Goal: Use online tool/utility: Utilize a website feature to perform a specific function

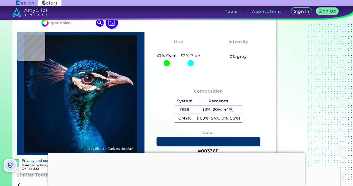
scroll to position [23, 0]
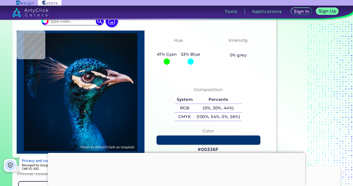
type input "#131f38"
type input "#131F38"
type input "#031836"
type input "#6e6587"
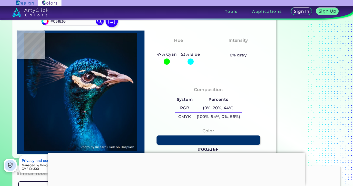
type input "#6E6587"
type input "#0b1b37"
type input "#0B1B37"
type input "#2e2c3e"
type input "#2E2C3E"
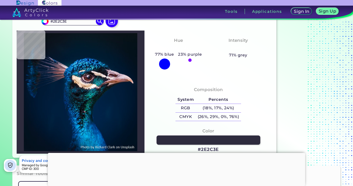
type input "#0d1b34"
type input "#0D1B34"
type input "#0b1e3a"
type input "#0B1E3A"
type input "#0e1e3c"
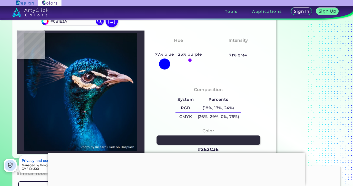
type input "#0E1E3C"
type input "#091e3b"
type input "#091E3B"
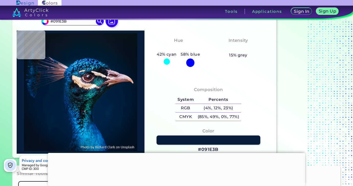
type input "#051a35"
type input "#051A35"
type input "#162431"
type input "#04101c"
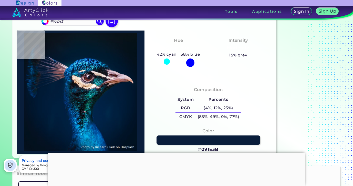
type input "#04101C"
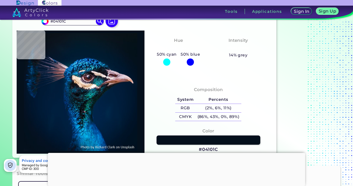
type input "#000000"
type input "#061220"
type input "#0f0d15"
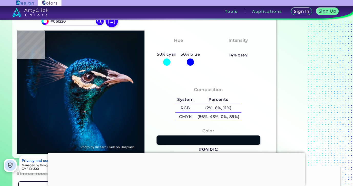
type input "#0F0D15"
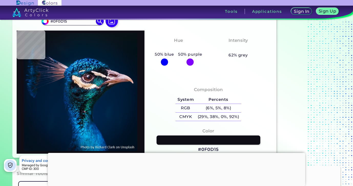
type input "#051425"
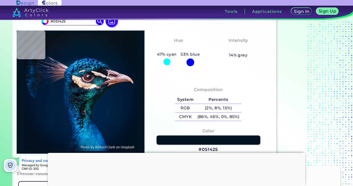
type input "#041428"
type input "#081831"
type input "#0a1f3c"
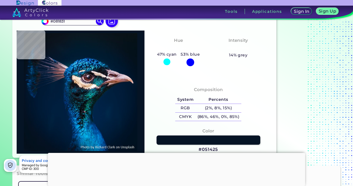
type input "#0A1F3C"
type input "#2e4973"
type input "#2E4973"
type input "#65769c"
type input "#65769C"
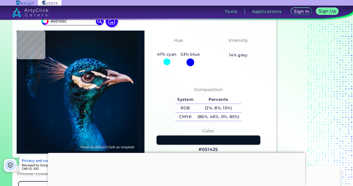
type input "#696780"
type input "#493e53"
type input "#493E53"
type input "#4f4361"
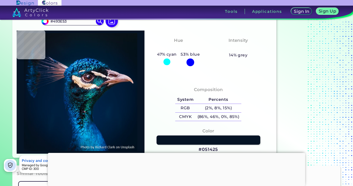
type input "#4F4361"
type input "#5f566a"
type input "#5F566A"
type input "#77697d"
type input "#77697D"
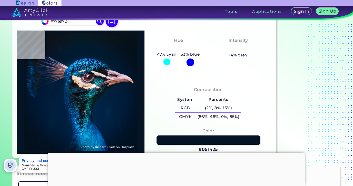
type input "#a490a6"
type input "#A490A6"
type input "#857188"
type input "#b0919d"
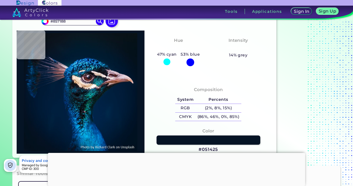
type input "#B0919D"
type input "#c9b0b9"
type input "#C9B0B9"
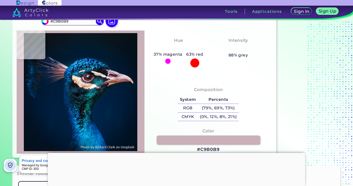
type input "#b79ea9"
type input "#B79EA9"
type input "#e5cdda"
type input "#E5CDDA"
type input "#e8d5de"
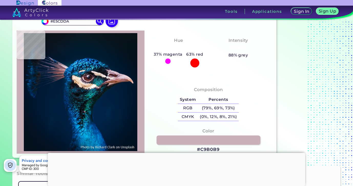
type input "#E8D5DE"
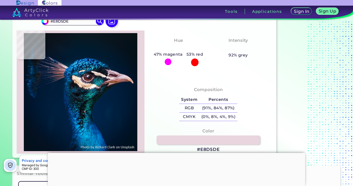
type input "#f0e2e3"
type input "#F0E2E3"
type input "#dbd4e2"
type input "#DBD4E2"
type input "#ede4ee"
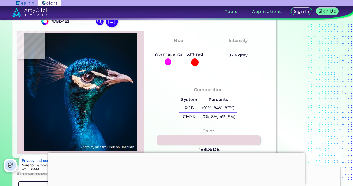
type input "#EDE4EE"
type input "#ded6de"
type input "#DED6DE"
type input "#0a519d"
type input "#0A519D"
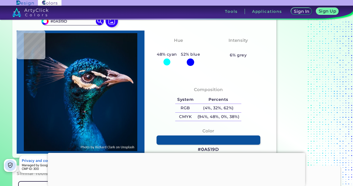
type input "#1984c6"
type input "#1984C6"
type input "#054679"
type input "#022c64"
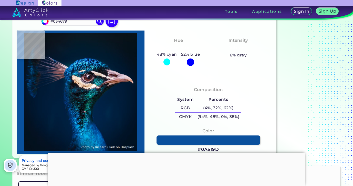
type input "#022C64"
type input "#003d6a"
type input "#003D6A"
type input "#062448"
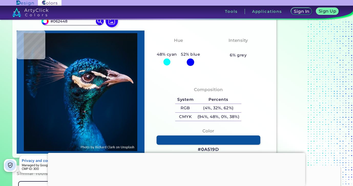
type input "#07233c"
type input "#07233C"
type input "#133d58"
type input "#133D58"
type input "#25799b"
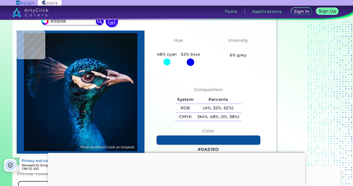
type input "#25799B"
type input "#085e89"
type input "#085E89"
type input "#025a86"
type input "#025A86"
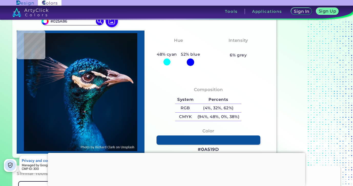
type input "#1080a5"
type input "#1080A5"
type input "#0c7ba5"
type input "#0C7BA5"
type input "#1f9abb"
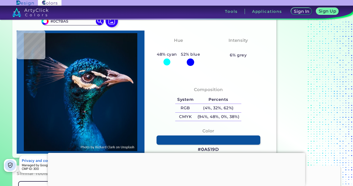
type input "#1F9ABB"
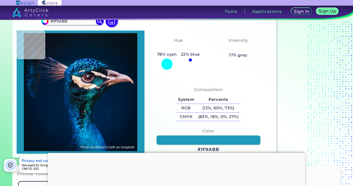
type input "#2191b6"
type input "#2191B6"
type input "#024f74"
type input "#024F74"
type input "#015177"
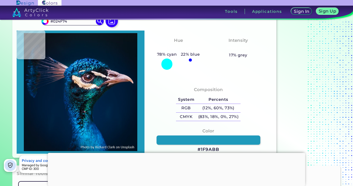
type input "#015177"
type input "#135f77"
type input "#135F77"
type input "#116b7e"
type input "#116B7E"
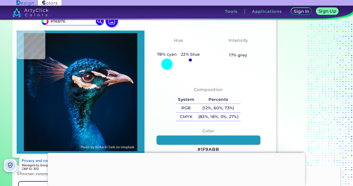
type input "#105457"
type input "#1e565a"
type input "#1E565A"
type input "#545650"
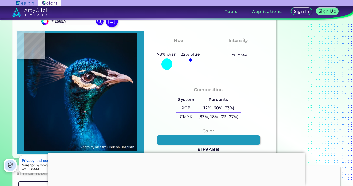
type input "#545650"
type input "#c0ac99"
type input "#C0AC99"
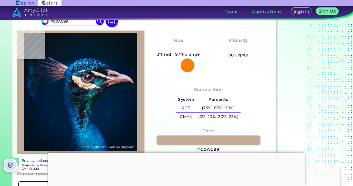
type input "#f0dccb"
type input "#F0DCCB"
type input "#f5dbc7"
type input "#F5DBC7"
type input "#f7e1cc"
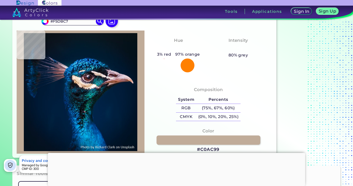
type input "#F7E1CC"
type input "#f9e8d5"
type input "#F9E8D5"
type input "#f9e6d7"
type input "#F9E6D7"
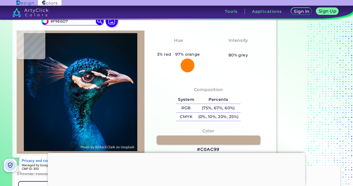
type input "#f6e4d1"
type input "#F6E4D1"
type input "#f4e8db"
type input "#F4E8DB"
type input "#fdebe7"
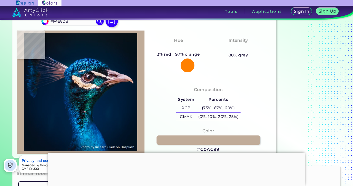
type input "#FDEBE7"
type input "#f8eadf"
type input "#F8EADF"
type input "#f2e5df"
type input "#F2E5DF"
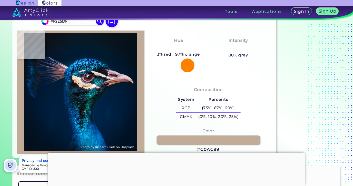
type input "#fcf3e8"
type input "#FCF3E8"
type input "#f3dec9"
type input "#F3DEC9"
type input "#dec1a4"
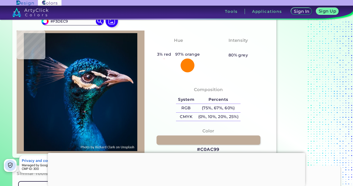
type input "#DEC1A4"
type input "#f9d5bc"
type input "#F9D5BC"
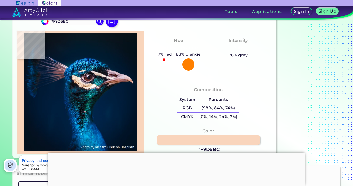
type input "#a68877"
type input "#A68877"
type input "#6e616e"
type input "#6E616E"
type input "#0b1120"
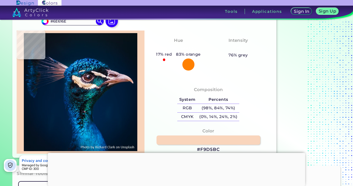
type input "#0B1120"
type input "#071d2c"
type input "#071D2C"
type input "#164667"
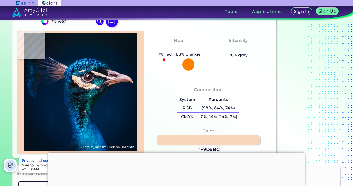
type input "#14496d"
type input "#14496D"
type input "#0f4b6e"
type input "#0F4B6E"
type input "#12639a"
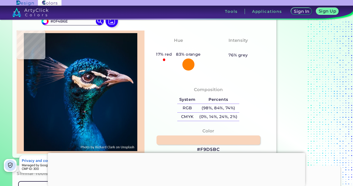
type input "#12639A"
type input "#106cab"
type input "#106CAB"
type input "#0b63a2"
type input "#0B63A2"
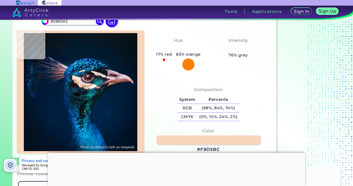
type input "#0a63ac"
type input "#0A63AC"
type input "#012f47"
type input "#012F47"
type input "#012540"
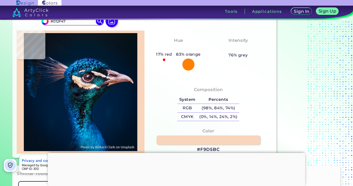
type input "#012540"
type input "#021c3a"
type input "#021C3A"
type input "#001b39"
type input "#001B39"
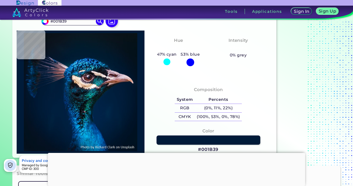
type input "#434250"
type input "#02223a"
type input "#02223A"
type input "#152644"
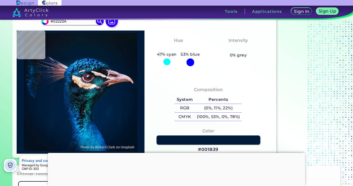
type input "#152644"
type input "#011c38"
type input "#011C38"
type input "#001934"
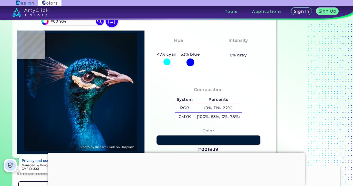
type input "#011932"
type input "#051932"
type input "#061a32"
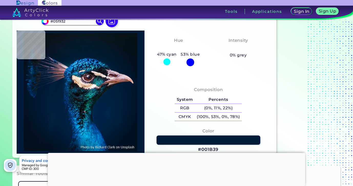
type input "#061A32"
type input "#071b34"
type input "#071B34"
type input "#091f37"
type input "#091F37"
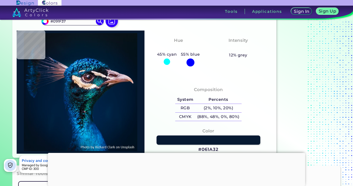
type input "#041b33"
type input "#041B33"
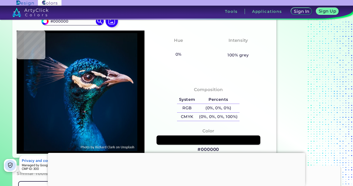
click at [0, 78] on html "Sign In Sign Up My Profile My Details Color Palettes Sign Out Tools Application…" at bounding box center [176, 112] width 353 height 225
